Goal: Task Accomplishment & Management: Manage account settings

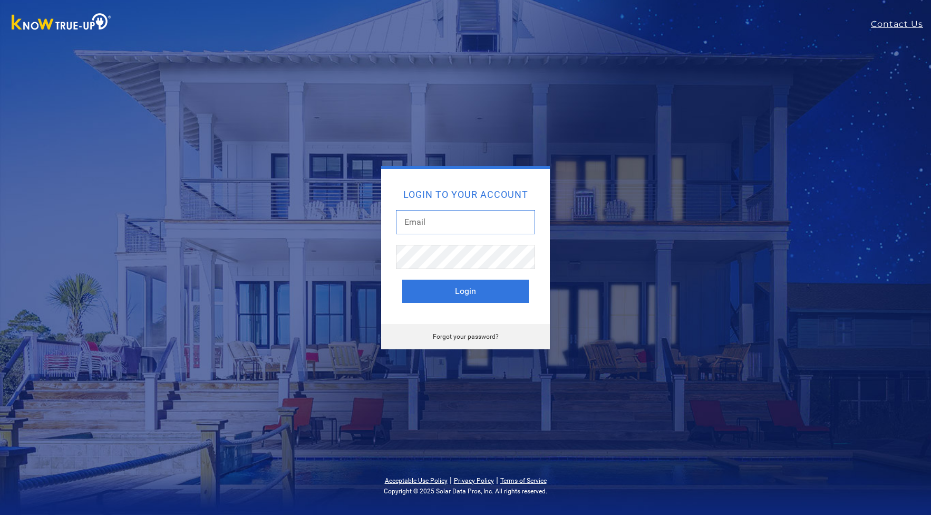
type input "dustandkris@comcast.net"
click at [471, 297] on button "Login" at bounding box center [465, 290] width 127 height 23
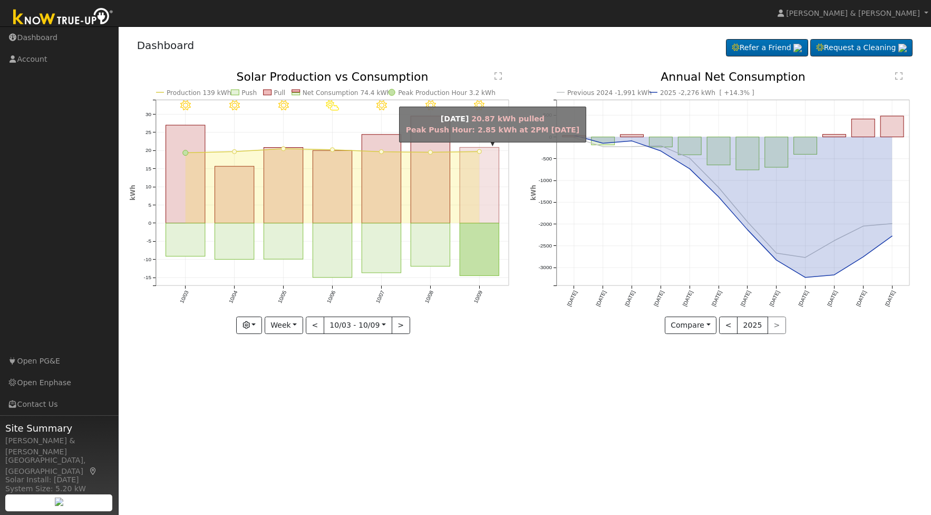
click at [486, 219] on rect "onclick=""" at bounding box center [479, 186] width 39 height 76
type input "2025-10-09"
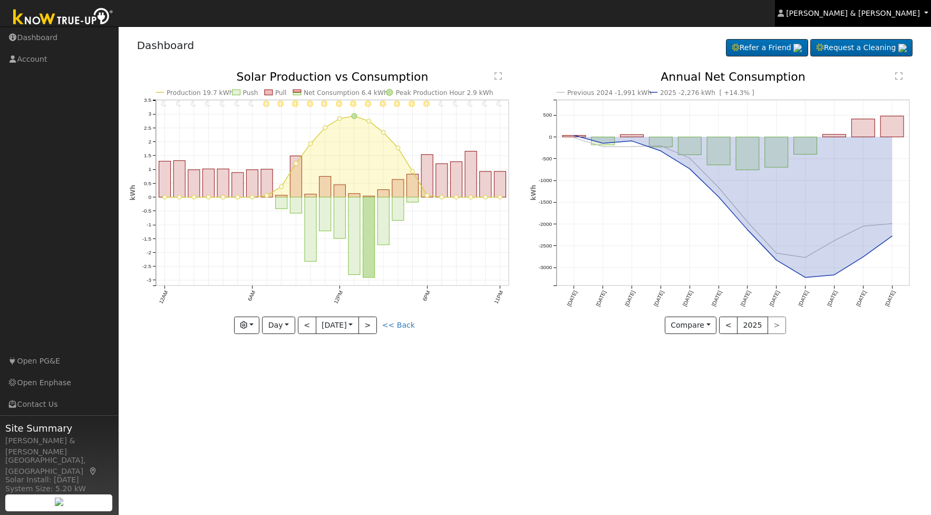
click at [892, 13] on span "Kristin & Dustin Scharnick" at bounding box center [853, 13] width 134 height 8
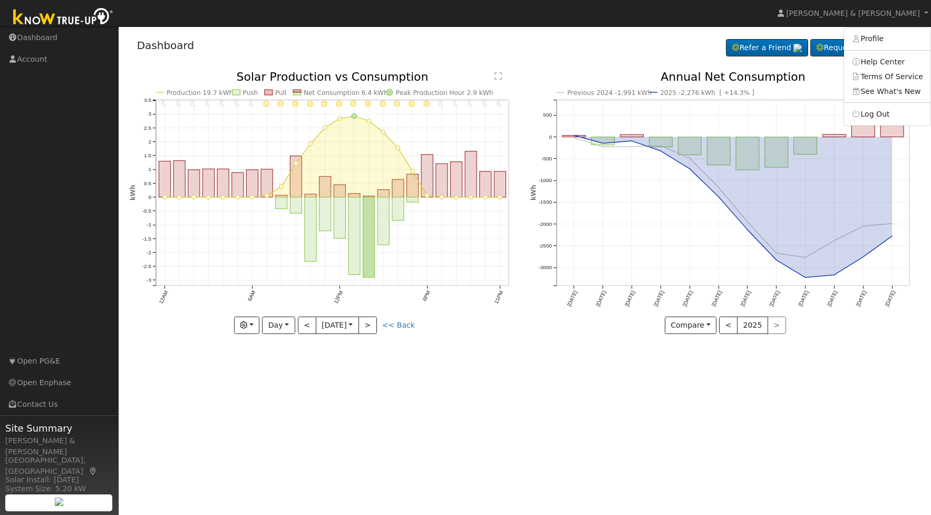
click at [873, 119] on link "Log Out" at bounding box center [887, 114] width 86 height 15
